Goal: Task Accomplishment & Management: Complete application form

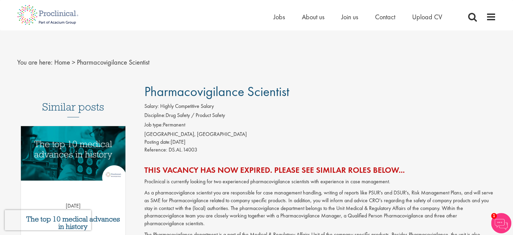
drag, startPoint x: 173, startPoint y: 134, endPoint x: 208, endPoint y: 139, distance: 34.9
click at [208, 139] on div "Salary: Highly Competitive Salary Discipline: Drug Safety / Product Safety Job …" at bounding box center [320, 128] width 362 height 53
click at [178, 146] on div "Reference: DS.AL.14003" at bounding box center [320, 150] width 352 height 9
drag, startPoint x: 175, startPoint y: 143, endPoint x: 205, endPoint y: 143, distance: 30.0
click at [205, 143] on div "Posting date: 13 Oct 2017" at bounding box center [320, 142] width 352 height 8
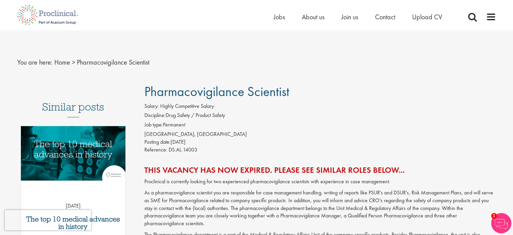
click at [171, 149] on span "DS.AL.14003" at bounding box center [183, 149] width 29 height 7
drag, startPoint x: 170, startPoint y: 149, endPoint x: 165, endPoint y: 165, distance: 16.9
click at [199, 151] on div "Reference: DS.AL.14003" at bounding box center [320, 150] width 352 height 9
click at [148, 170] on h2 "This vacancy has now expired. Please see similar roles below..." at bounding box center [320, 169] width 352 height 9
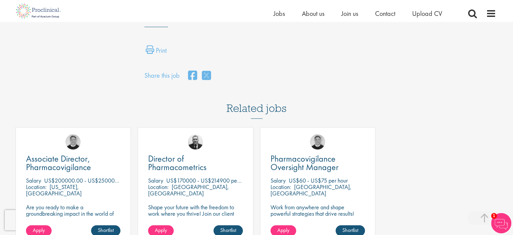
scroll to position [540, 0]
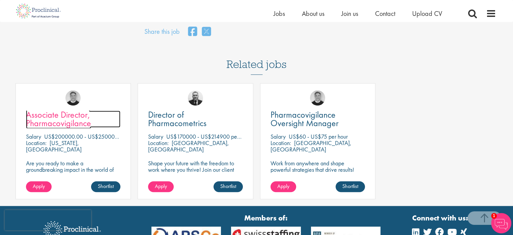
click at [55, 119] on span "Associate Director, Pharmacovigilance" at bounding box center [58, 119] width 65 height 20
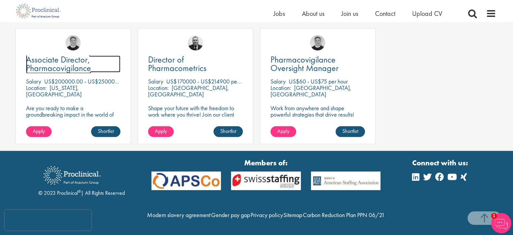
scroll to position [608, 0]
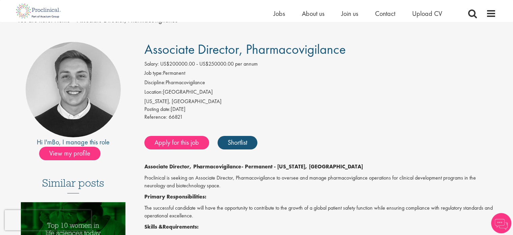
drag, startPoint x: 164, startPoint y: 91, endPoint x: 222, endPoint y: 91, distance: 57.4
click at [222, 90] on li "Location: United States" at bounding box center [320, 92] width 352 height 9
drag, startPoint x: 150, startPoint y: 99, endPoint x: 210, endPoint y: 98, distance: 59.7
click at [210, 98] on div "Salary: US$200000.00 - US$250000.00 per annum Job type: Permanent Discipline: P…" at bounding box center [320, 91] width 362 height 62
drag, startPoint x: 188, startPoint y: 107, endPoint x: 219, endPoint y: 106, distance: 31.1
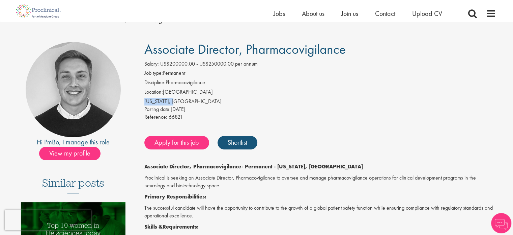
click at [219, 106] on div "Posting date: 29 Aug 2025" at bounding box center [320, 109] width 352 height 8
click at [162, 108] on span "Posting date:" at bounding box center [157, 108] width 26 height 7
drag, startPoint x: 146, startPoint y: 109, endPoint x: 217, endPoint y: 105, distance: 71.0
click at [217, 105] on div "Posting date: 29 Aug 2025" at bounding box center [320, 109] width 352 height 8
click at [173, 104] on div "[US_STATE], [GEOGRAPHIC_DATA]" at bounding box center [320, 102] width 352 height 8
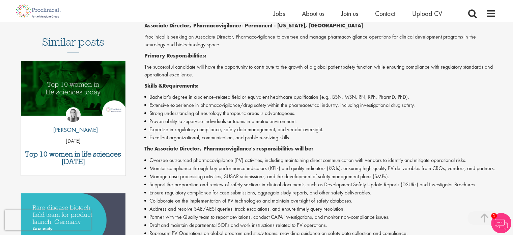
scroll to position [169, 0]
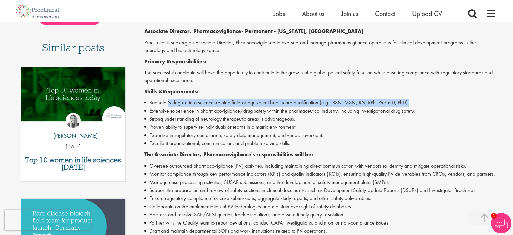
drag, startPoint x: 167, startPoint y: 99, endPoint x: 417, endPoint y: 103, distance: 249.1
click at [417, 103] on li "Bachelor's degree in a science-related field or equivalent healthcare qualifica…" at bounding box center [320, 103] width 352 height 8
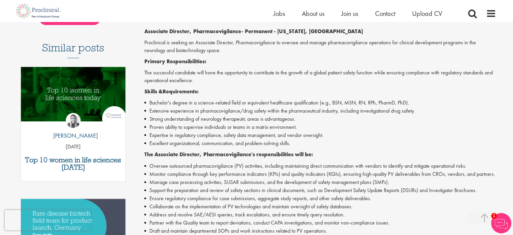
click at [331, 112] on li "Extensive experience in pharmacovigilance/drug safety within the pharmaceutical…" at bounding box center [320, 111] width 352 height 8
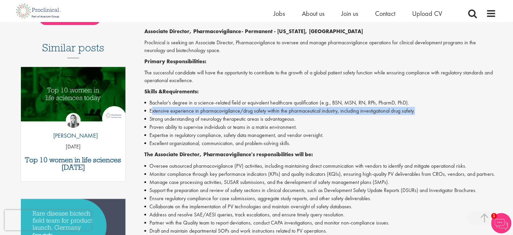
drag, startPoint x: 172, startPoint y: 110, endPoint x: 431, endPoint y: 110, distance: 258.9
click at [431, 110] on li "Extensive experience in pharmacovigilance/drug safety within the pharmaceutical…" at bounding box center [320, 111] width 352 height 8
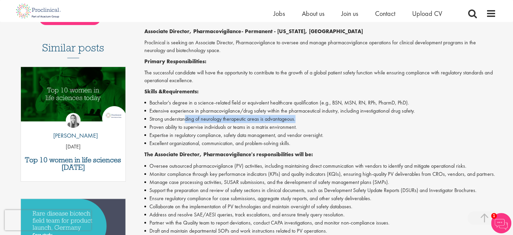
drag, startPoint x: 184, startPoint y: 121, endPoint x: 296, endPoint y: 121, distance: 111.4
click at [296, 121] on li "Strong understanding of neurology therapeutic areas is advantageous." at bounding box center [320, 119] width 352 height 8
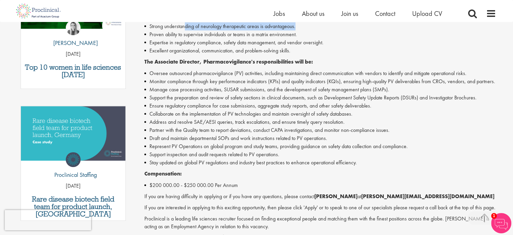
scroll to position [338, 0]
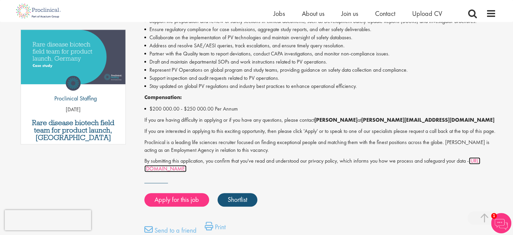
click at [197, 172] on link "https://www.proclinical.com/privacy-policy" at bounding box center [312, 164] width 336 height 15
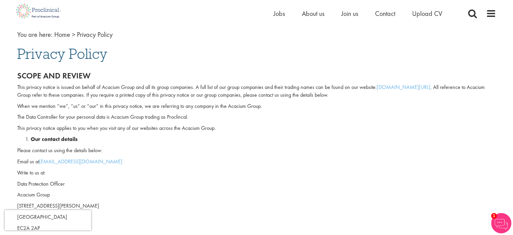
click at [142, 102] on p "When we mention “we”, “us” or “our” in this privacy notice, we are referring to…" at bounding box center [256, 106] width 479 height 8
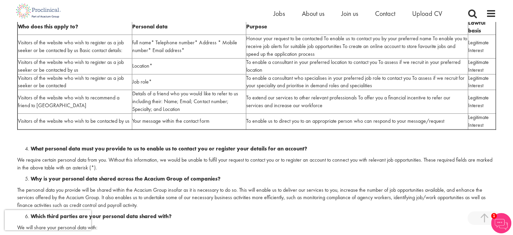
scroll to position [472, 0]
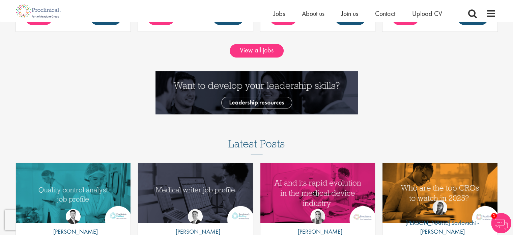
scroll to position [697, 0]
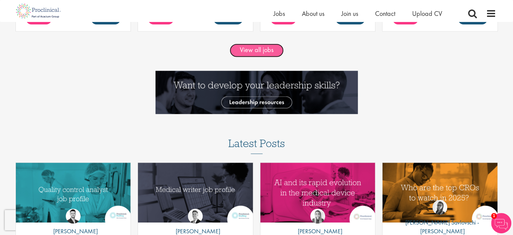
click at [253, 50] on link "View all jobs" at bounding box center [257, 51] width 54 height 14
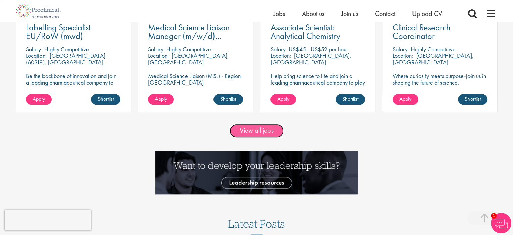
scroll to position [617, 0]
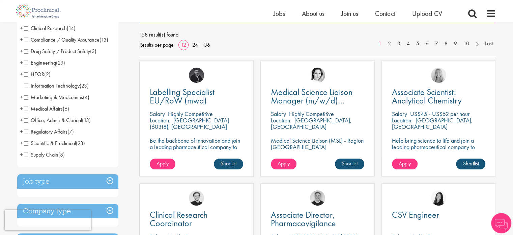
click at [26, 51] on span "Drug Safety / Product Safety" at bounding box center [57, 51] width 66 height 7
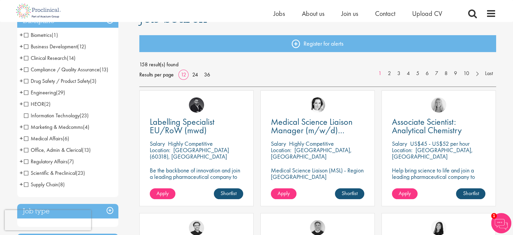
scroll to position [62, 0]
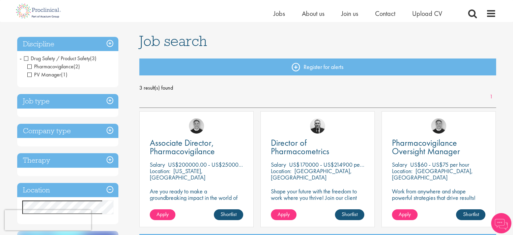
scroll to position [39, 0]
click at [30, 73] on span "PV Manager" at bounding box center [44, 74] width 34 height 7
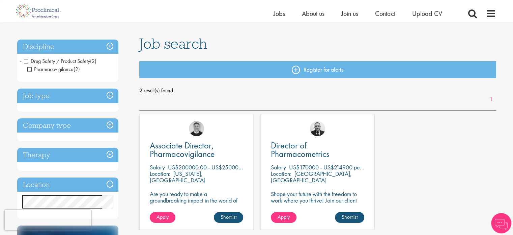
click at [85, 96] on h3 "Job type" at bounding box center [67, 95] width 101 height 15
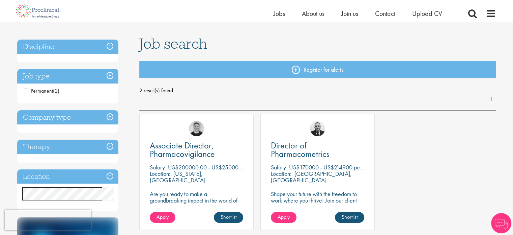
click at [27, 89] on span "Permanent" at bounding box center [38, 90] width 29 height 7
click at [27, 92] on span "Permanent" at bounding box center [38, 90] width 29 height 7
click at [26, 91] on span "Permanent" at bounding box center [38, 90] width 29 height 7
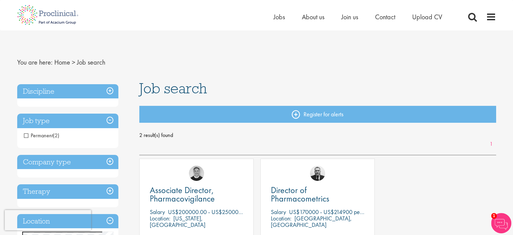
click at [111, 91] on h3 "Discipline" at bounding box center [67, 91] width 101 height 15
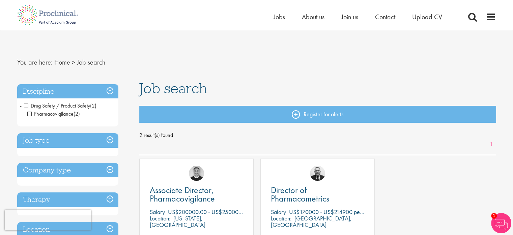
click at [29, 113] on span "Pharmacovigilance" at bounding box center [50, 113] width 46 height 7
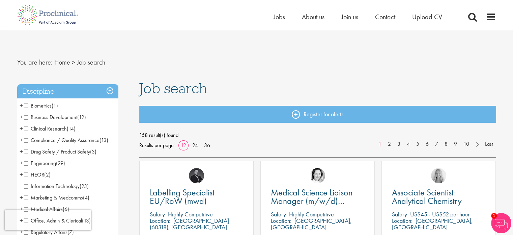
click at [25, 129] on span "Clinical Research" at bounding box center [45, 128] width 43 height 7
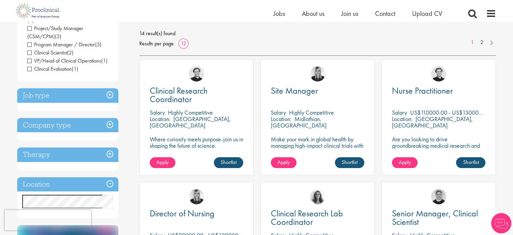
scroll to position [96, 0]
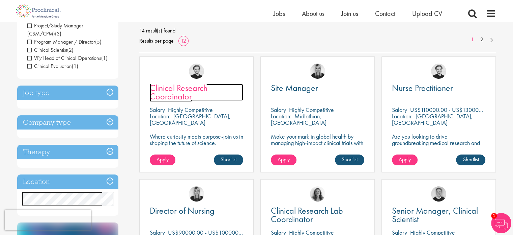
click at [183, 90] on span "Clinical Research Coordinator" at bounding box center [179, 92] width 58 height 20
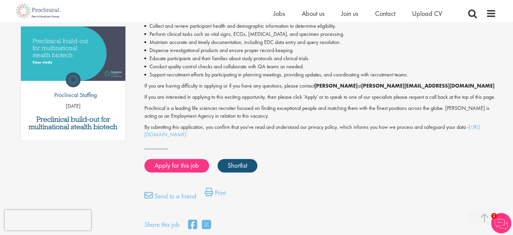
scroll to position [341, 0]
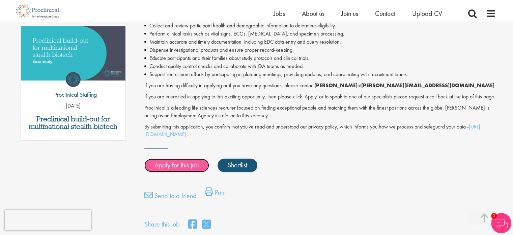
click at [164, 169] on link "Apply for this job" at bounding box center [176, 165] width 65 height 14
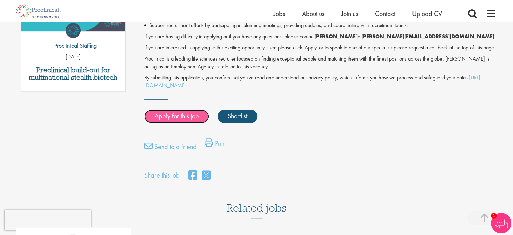
scroll to position [400, 0]
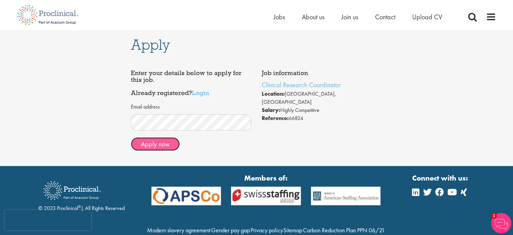
click at [151, 142] on button "Apply now" at bounding box center [155, 144] width 49 height 14
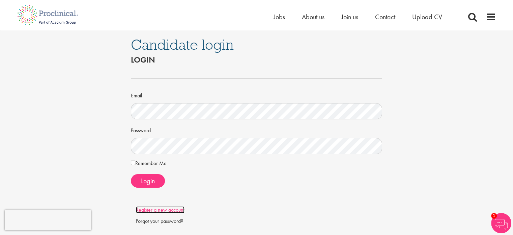
click at [158, 209] on link "Register a new account" at bounding box center [160, 209] width 49 height 7
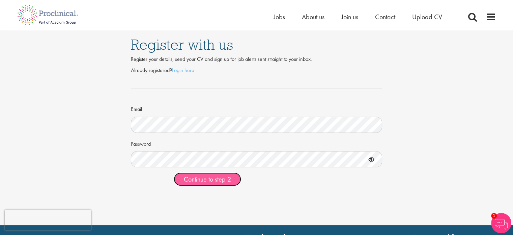
click at [190, 179] on span "Continue to step 2" at bounding box center [207, 179] width 47 height 9
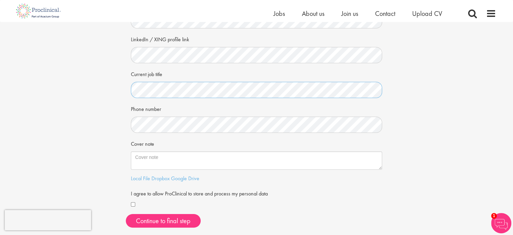
scroll to position [99, 0]
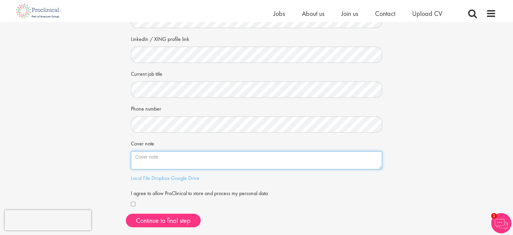
click at [145, 162] on textarea "Cover note" at bounding box center [257, 160] width 252 height 18
click at [170, 155] on textarea "Cover note" at bounding box center [257, 160] width 252 height 18
paste textarea "With 1 year and 9 months of experience in pharmacology and preclinical research…"
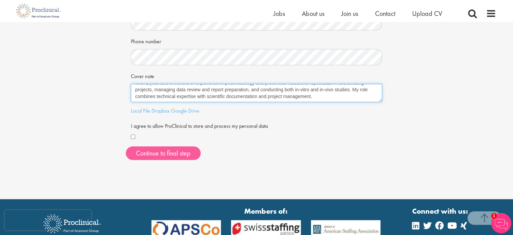
scroll to position [166, 0]
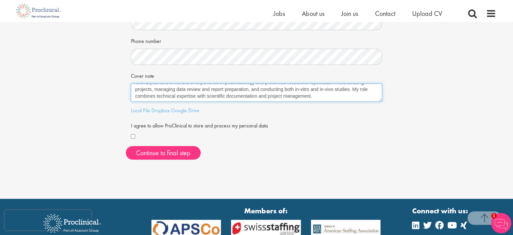
type textarea "With 1 year and 9 months of experience in pharmacology and preclinical research…"
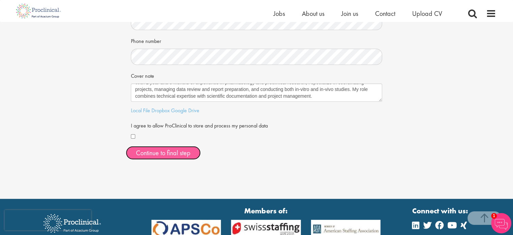
click at [152, 151] on button "Continue to final step" at bounding box center [163, 153] width 75 height 14
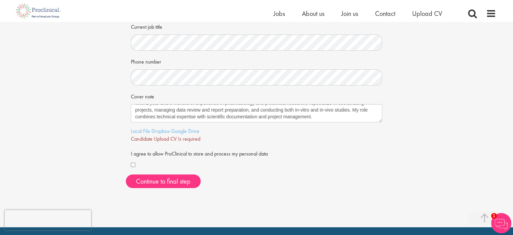
scroll to position [169, 0]
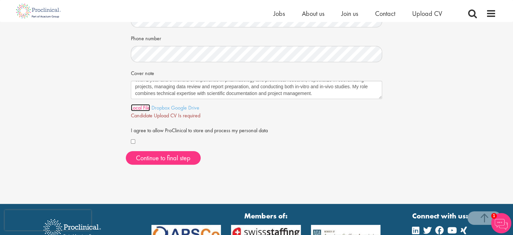
click at [138, 107] on link "Local File" at bounding box center [140, 107] width 19 height 7
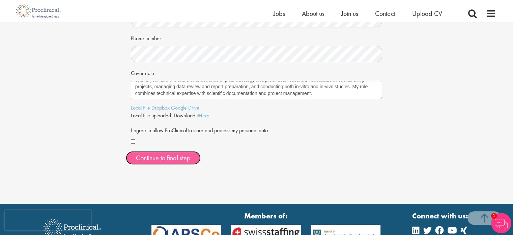
click at [161, 159] on span "Continue to final step" at bounding box center [163, 157] width 55 height 9
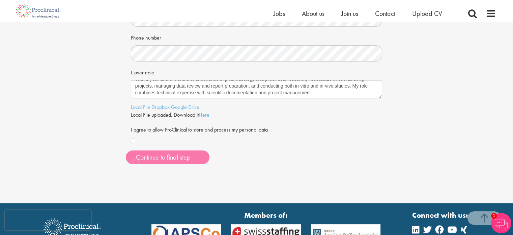
scroll to position [168, 0]
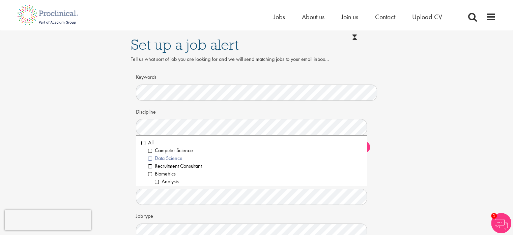
click at [150, 160] on li "Data Science" at bounding box center [255, 158] width 214 height 8
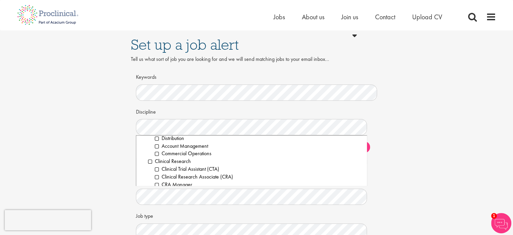
scroll to position [138, 0]
click at [150, 159] on li "Clinical Research" at bounding box center [255, 159] width 214 height 8
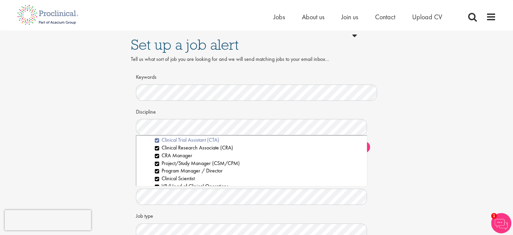
scroll to position [165, 0]
click at [158, 154] on li "CRA Manager" at bounding box center [258, 155] width 207 height 8
click at [158, 161] on li "Project/Study Manager (CSM/CPM)" at bounding box center [258, 163] width 207 height 8
click at [156, 171] on li "Program Manager / Director" at bounding box center [258, 170] width 207 height 8
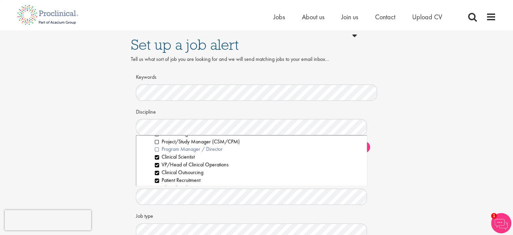
scroll to position [186, 0]
click at [157, 156] on li "Clinical Scientist" at bounding box center [258, 157] width 207 height 8
click at [157, 164] on li "VP/Head of Clinical Operations" at bounding box center [258, 165] width 207 height 8
click at [156, 172] on li "Clinical Outsourcing" at bounding box center [258, 172] width 207 height 8
click at [157, 178] on li "Patient Recruitment" at bounding box center [258, 180] width 207 height 8
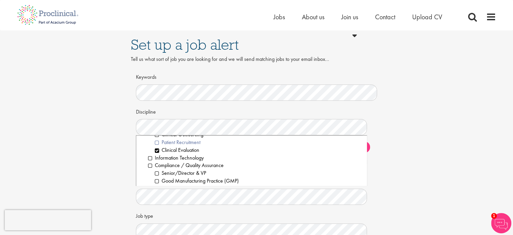
scroll to position [225, 0]
click at [157, 148] on li "Clinical Evaluation" at bounding box center [258, 149] width 207 height 8
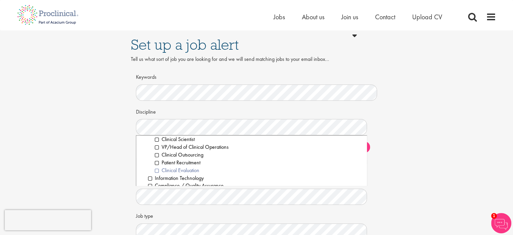
scroll to position [205, 0]
click at [156, 169] on li "Clinical Evaluation" at bounding box center [258, 169] width 207 height 8
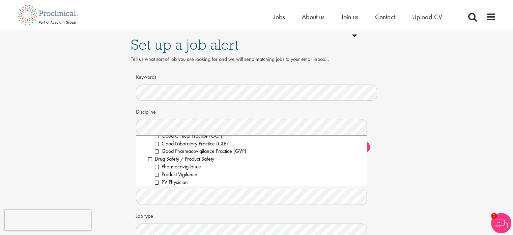
scroll to position [283, 0]
click at [154, 168] on ol "Pharmacovigilance Product Vigilance PV Physician PV Manager PV Officer/Associat…" at bounding box center [255, 195] width 214 height 62
click at [157, 168] on li "Pharmacovigilance" at bounding box center [258, 168] width 207 height 8
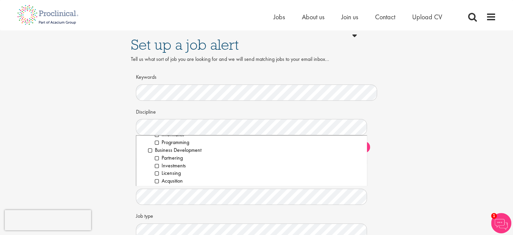
scroll to position [0, 0]
click at [150, 159] on li "Data Science" at bounding box center [255, 158] width 214 height 8
click at [384, 187] on div "Set up a job alert Tell us what sort of job you are looking for and we will sen…" at bounding box center [257, 146] width 262 height 233
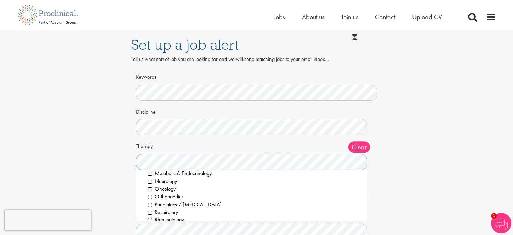
scroll to position [0, 0]
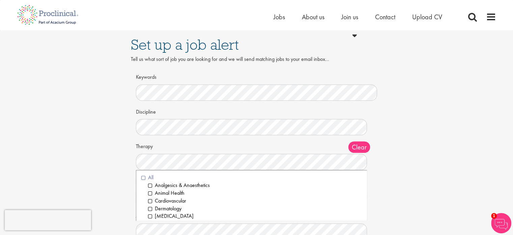
click at [143, 178] on li "All" at bounding box center [251, 177] width 221 height 8
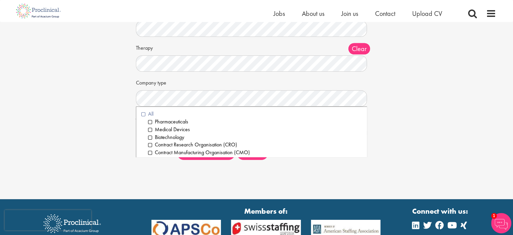
click at [141, 113] on li "All" at bounding box center [251, 114] width 221 height 8
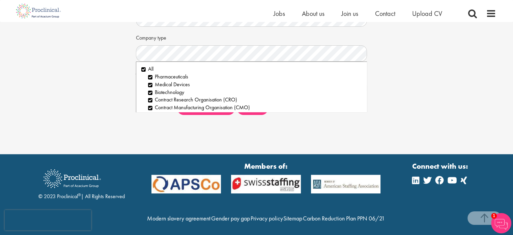
click at [161, 118] on div "Keywords Discipline Clear All Computer Science Data Science Recruitment Consult…" at bounding box center [257, 24] width 242 height 192
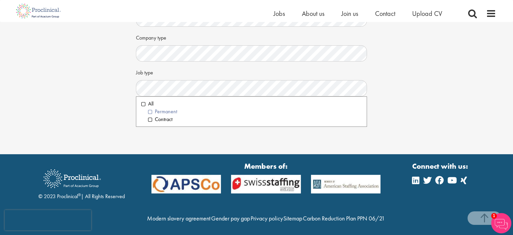
click at [151, 109] on li "Permanent" at bounding box center [255, 112] width 214 height 8
click at [153, 129] on div "Set up a job alert Tell us what sort of job you are looking for and we will sen…" at bounding box center [256, 9] width 513 height 289
click at [142, 102] on li "All" at bounding box center [251, 104] width 221 height 8
click at [193, 76] on div "Job type Clear All Permanent Contract" at bounding box center [257, 81] width 242 height 30
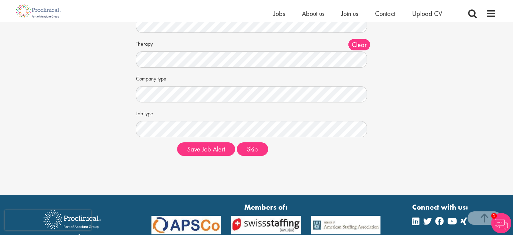
scroll to position [93, 0]
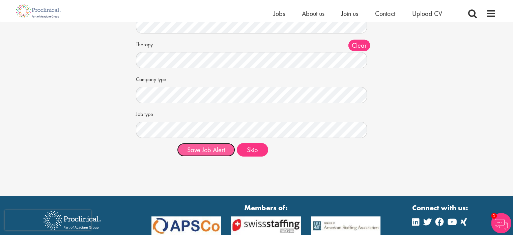
click at [213, 144] on button "Save Job Alert" at bounding box center [206, 150] width 58 height 14
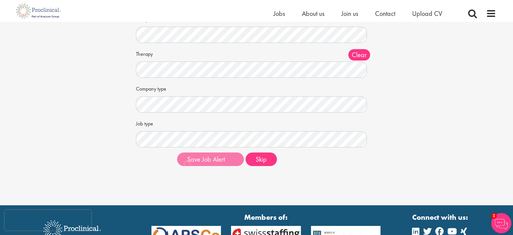
scroll to position [95, 0]
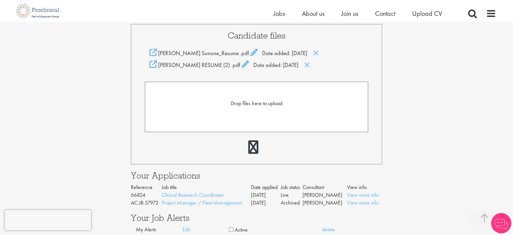
scroll to position [162, 0]
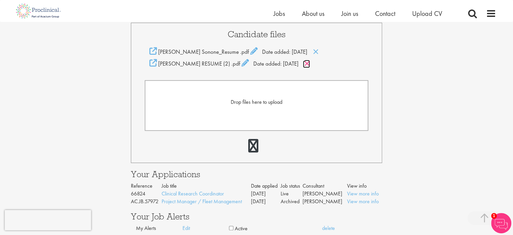
click at [310, 62] on icon at bounding box center [307, 63] width 6 height 7
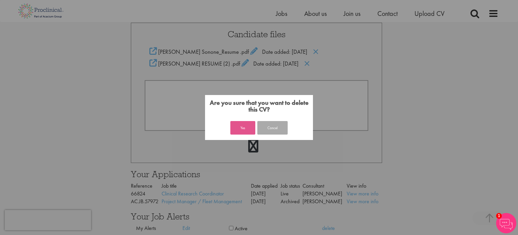
click at [252, 127] on button "Yes" at bounding box center [243, 128] width 25 height 14
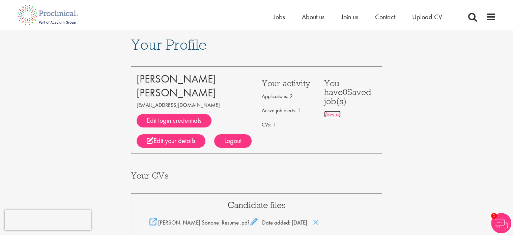
click at [335, 110] on link "View all" at bounding box center [332, 113] width 17 height 7
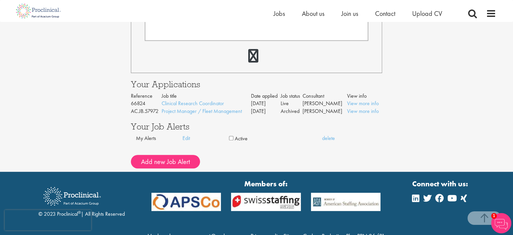
scroll to position [240, 0]
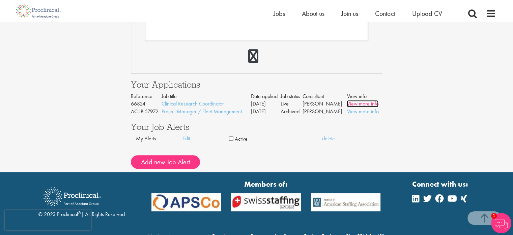
click at [352, 104] on link "View more info" at bounding box center [363, 103] width 32 height 7
